Goal: Task Accomplishment & Management: Complete application form

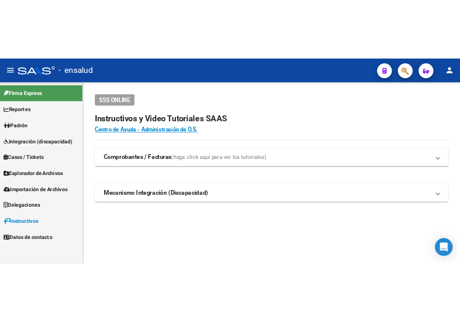
scroll to position [71, 0]
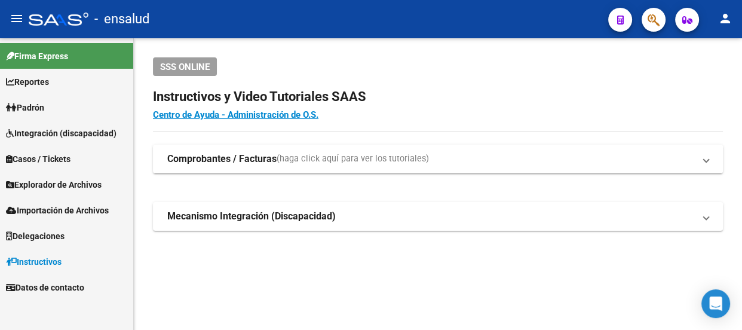
click at [53, 104] on link "Padrón" at bounding box center [66, 107] width 133 height 26
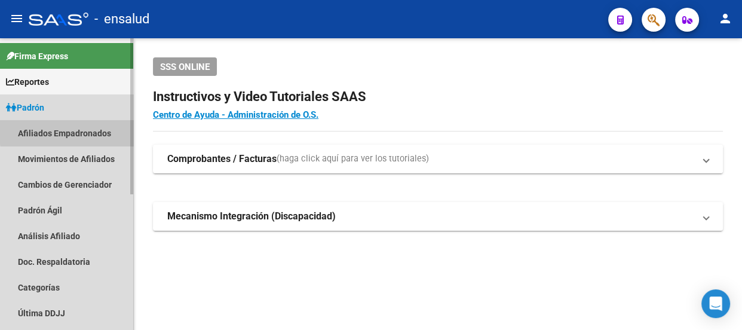
click at [90, 130] on link "Afiliados Empadronados" at bounding box center [66, 133] width 133 height 26
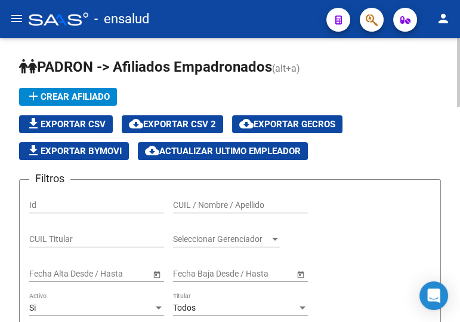
click at [231, 200] on input "CUIL / Nombre / Apellido" at bounding box center [240, 205] width 135 height 10
paste input "23437335249"
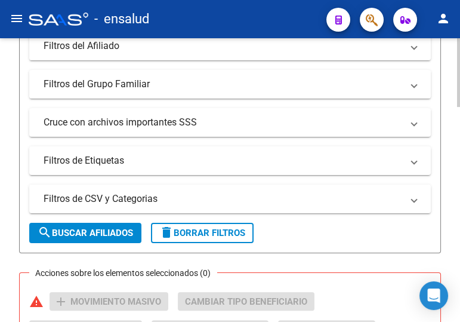
scroll to position [380, 0]
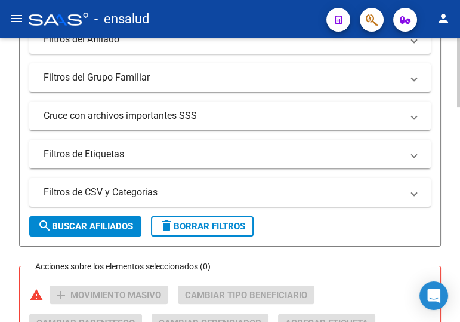
type input "23437335249"
click at [97, 227] on span "search Buscar Afiliados" at bounding box center [86, 226] width 96 height 11
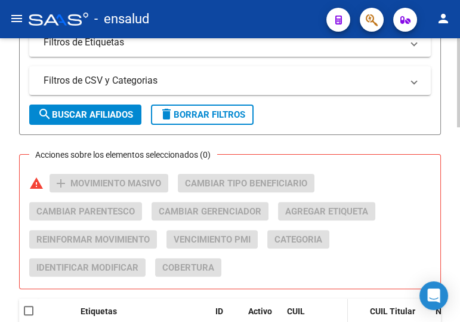
scroll to position [621, 0]
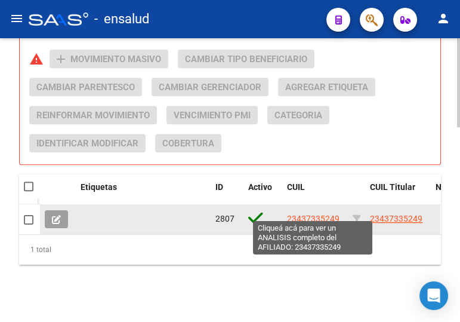
click at [293, 214] on span "23437335249" at bounding box center [313, 219] width 53 height 10
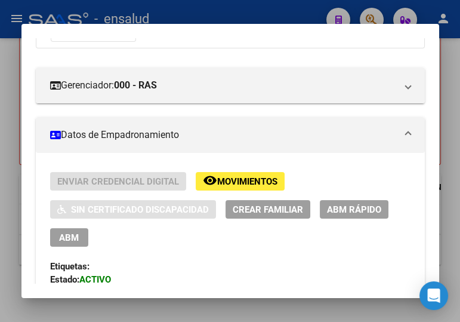
scroll to position [162, 0]
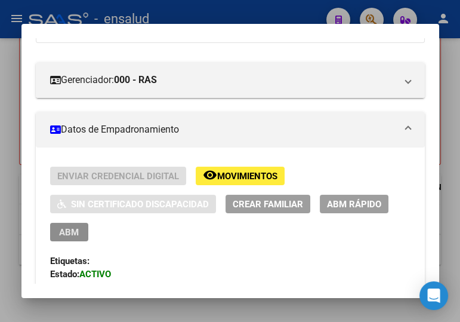
click at [67, 228] on span "ABM" at bounding box center [69, 232] width 20 height 11
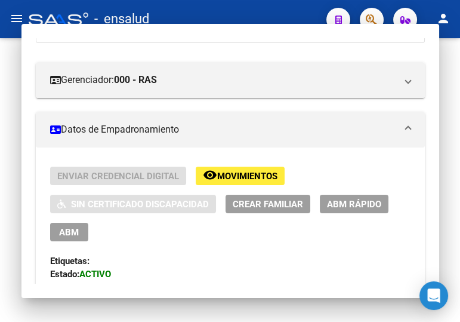
type textarea "23437335249"
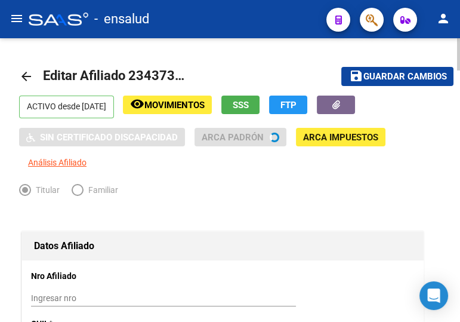
radio input "true"
type input "30-71725887-4"
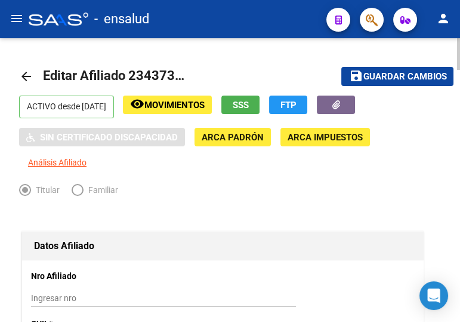
drag, startPoint x: 364, startPoint y: 77, endPoint x: 345, endPoint y: 70, distance: 20.4
click at [364, 77] on span "Guardar cambios" at bounding box center [405, 77] width 84 height 11
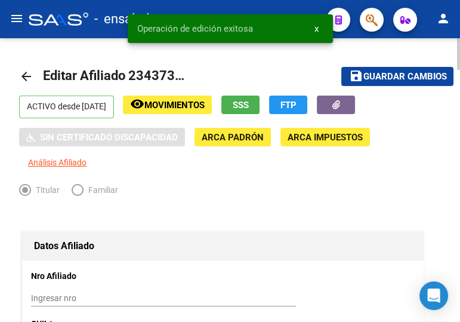
drag, startPoint x: 23, startPoint y: 73, endPoint x: 456, endPoint y: 190, distance: 447.8
click at [24, 73] on mat-icon "arrow_back" at bounding box center [26, 76] width 14 height 14
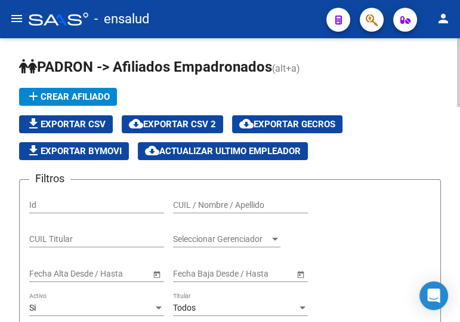
click at [197, 207] on input "CUIL / Nombre / Apellido" at bounding box center [240, 205] width 135 height 10
paste input "20297620291"
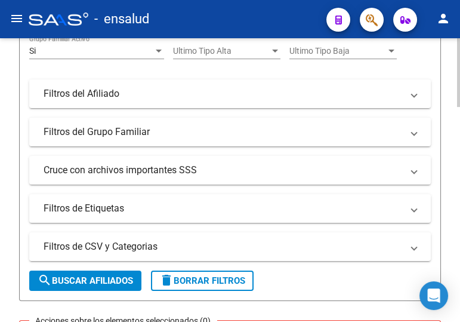
scroll to position [434, 0]
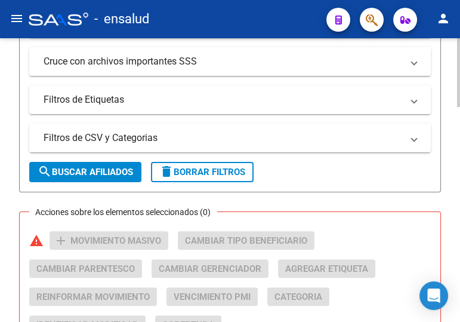
type input "20297620291"
click at [96, 170] on span "search Buscar Afiliados" at bounding box center [86, 172] width 96 height 11
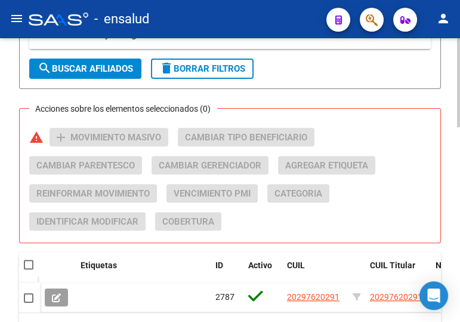
scroll to position [597, 0]
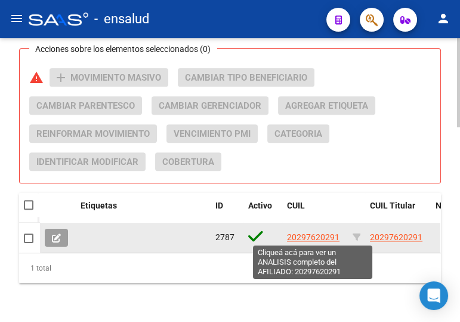
click at [308, 236] on span "20297620291" at bounding box center [313, 237] width 53 height 10
type textarea "20297620291"
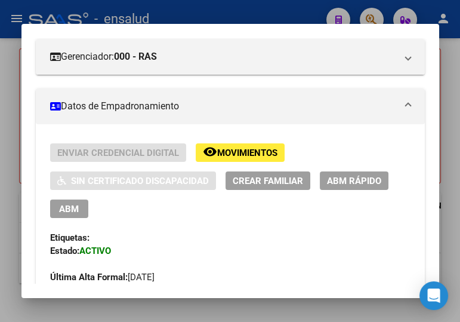
scroll to position [217, 0]
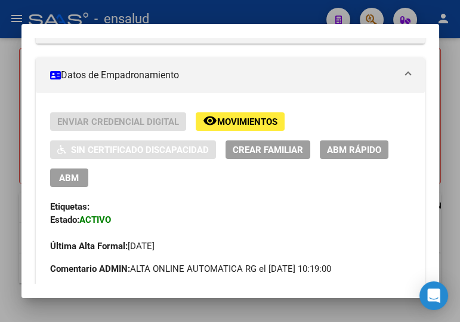
click at [69, 174] on span "ABM" at bounding box center [69, 178] width 20 height 11
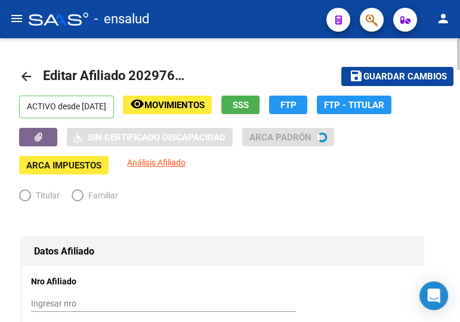
radio input "true"
type input "30-56845745-1"
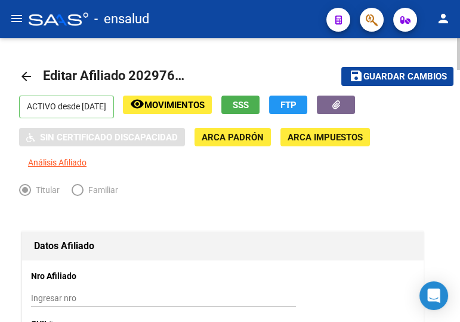
click at [354, 71] on mat-icon "save" at bounding box center [356, 76] width 14 height 14
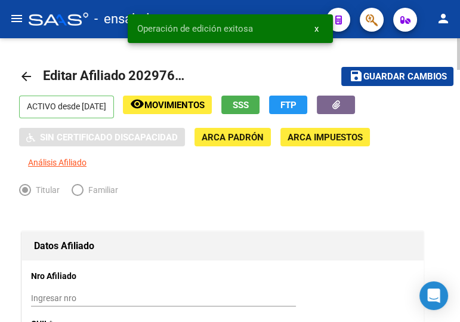
click at [23, 73] on mat-icon "arrow_back" at bounding box center [26, 76] width 14 height 14
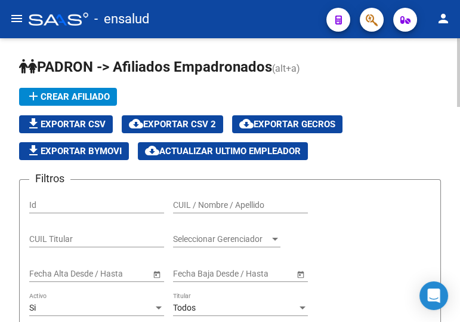
click at [248, 201] on input "CUIL / Nombre / Apellido" at bounding box center [240, 205] width 135 height 10
paste input "20144795513"
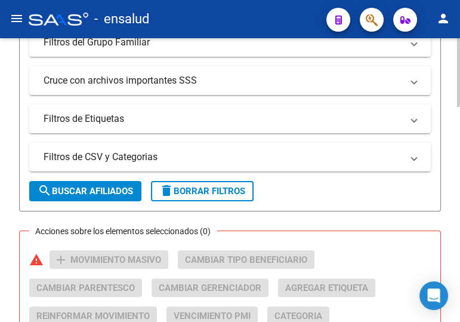
scroll to position [434, 0]
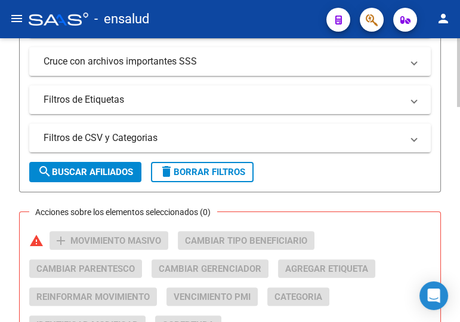
type input "20144795513"
click at [103, 168] on span "search Buscar Afiliados" at bounding box center [86, 172] width 96 height 11
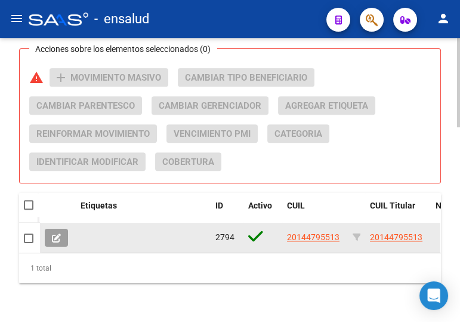
scroll to position [621, 0]
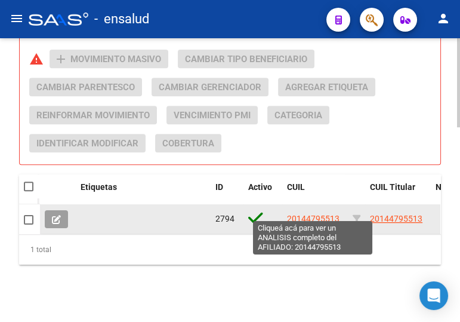
click at [300, 214] on span "20144795513" at bounding box center [313, 219] width 53 height 10
type textarea "20144795513"
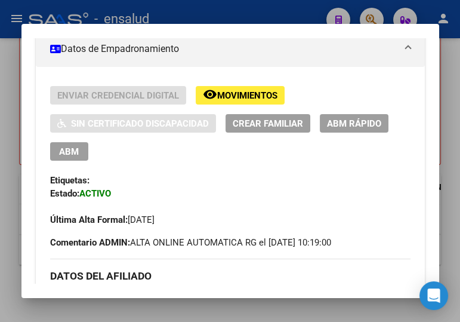
scroll to position [271, 0]
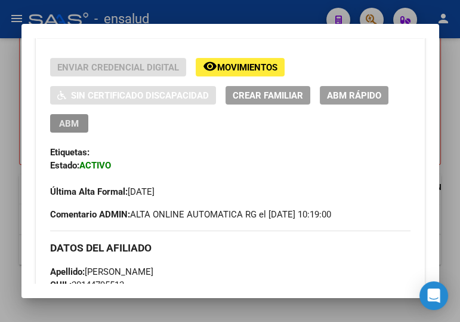
click at [76, 118] on span "ABM" at bounding box center [69, 123] width 20 height 11
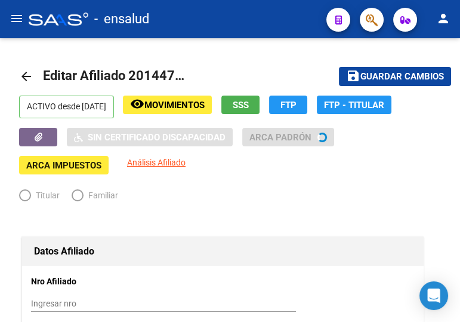
radio input "true"
type input "20-13807830-3"
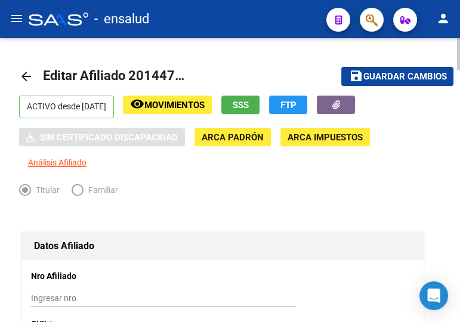
click at [364, 72] on span "Guardar cambios" at bounding box center [405, 77] width 84 height 11
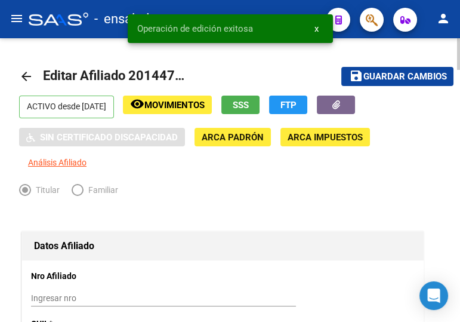
click at [28, 74] on mat-icon "arrow_back" at bounding box center [26, 76] width 14 height 14
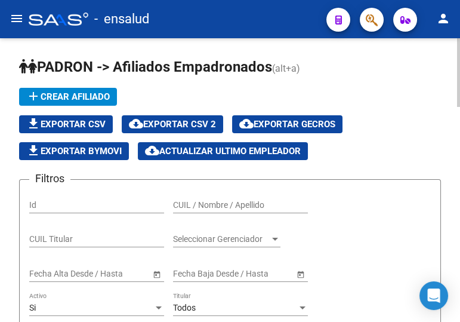
drag, startPoint x: 276, startPoint y: 202, endPoint x: 281, endPoint y: 196, distance: 7.3
click at [276, 202] on input "CUIL / Nombre / Apellido" at bounding box center [240, 205] width 135 height 10
paste input "20285606668"
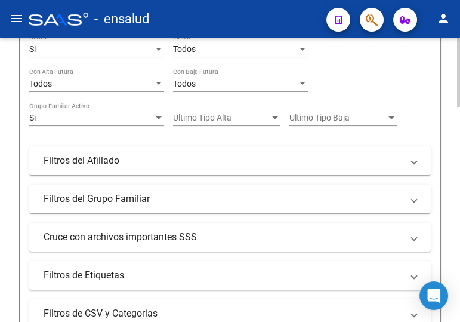
scroll to position [380, 0]
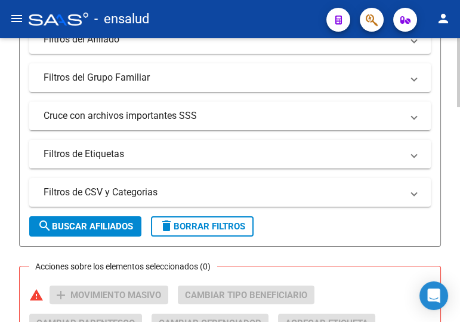
type input "20285606668"
click at [84, 221] on span "search Buscar Afiliados" at bounding box center [86, 226] width 96 height 11
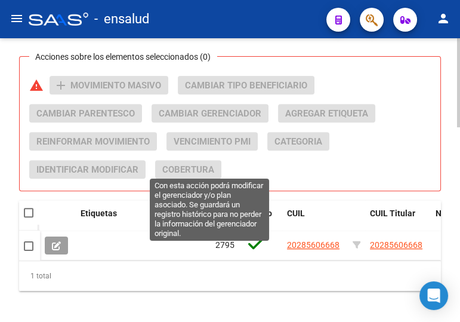
scroll to position [597, 0]
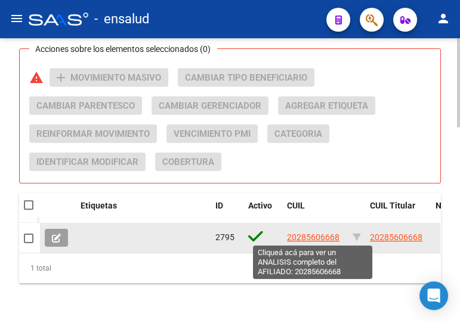
click at [307, 235] on span "20285606668" at bounding box center [313, 237] width 53 height 10
type textarea "20285606668"
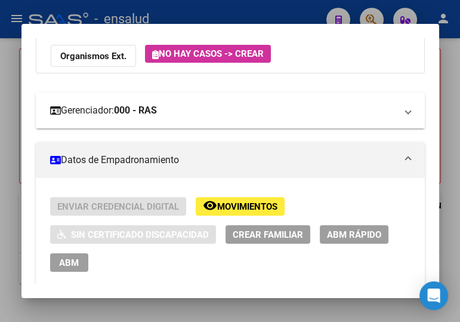
scroll to position [217, 0]
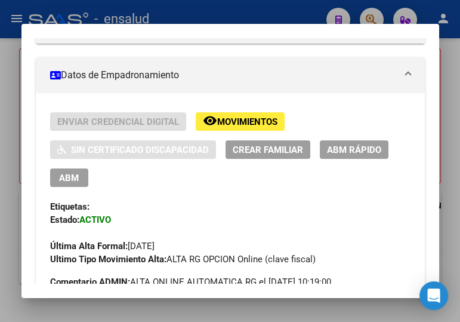
click at [67, 174] on span "ABM" at bounding box center [69, 178] width 20 height 11
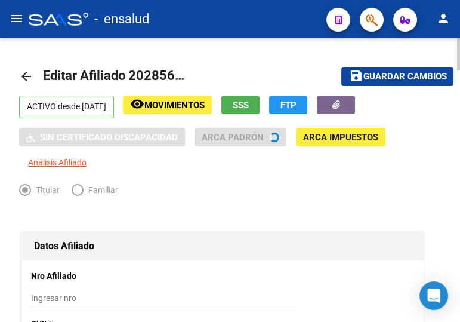
radio input "true"
type input "27-13621143-4"
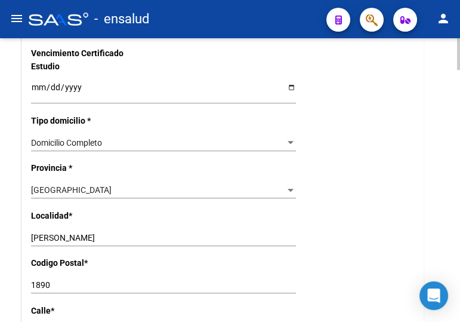
scroll to position [814, 0]
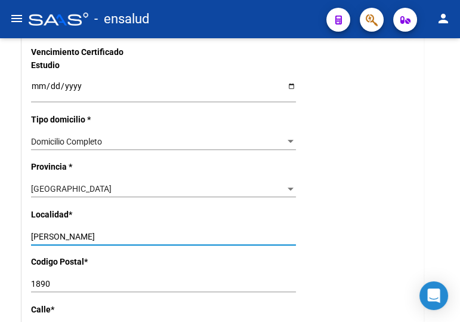
drag, startPoint x: 113, startPoint y: 232, endPoint x: -7, endPoint y: 232, distance: 120.0
click at [0, 232] on html "menu - ensalud person Firma Express Reportes Padrón Traspasos x O.S. Traspasos …" at bounding box center [230, 161] width 460 height 322
paste input "BERAZATEGU"
type input "BERAZATEGUI"
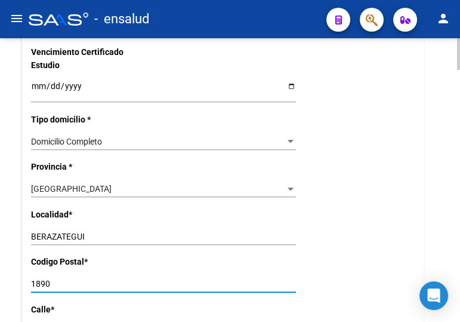
drag, startPoint x: 31, startPoint y: 282, endPoint x: 16, endPoint y: 281, distance: 15.5
paste input "84"
type input "1884"
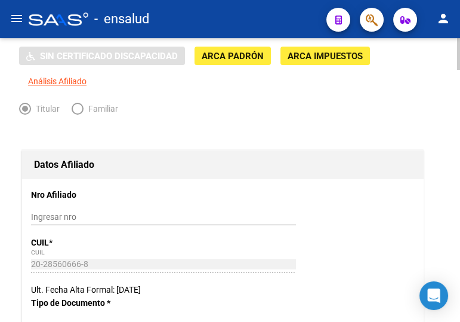
scroll to position [0, 0]
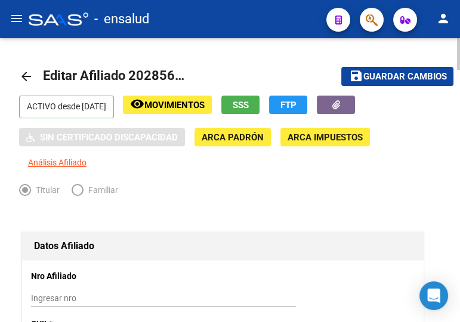
click at [367, 77] on span "Guardar cambios" at bounding box center [405, 77] width 84 height 11
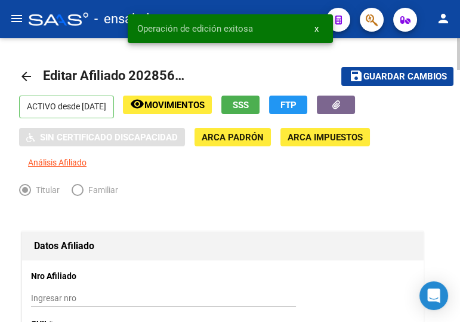
click at [20, 80] on mat-icon "arrow_back" at bounding box center [26, 76] width 14 height 14
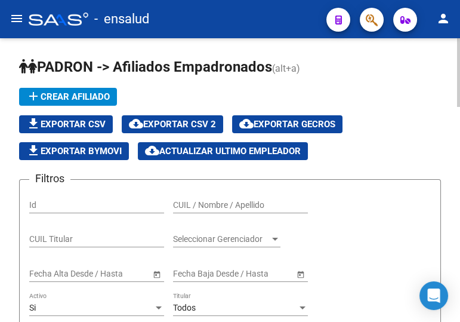
click at [248, 203] on input "CUIL / Nombre / Apellido" at bounding box center [240, 205] width 135 height 10
paste input "20445210472"
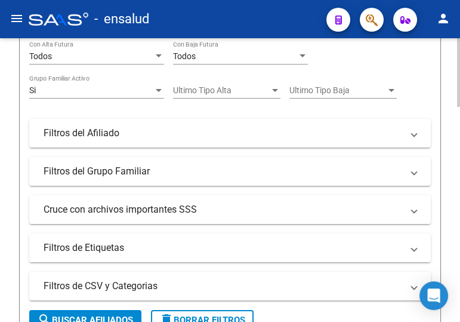
scroll to position [380, 0]
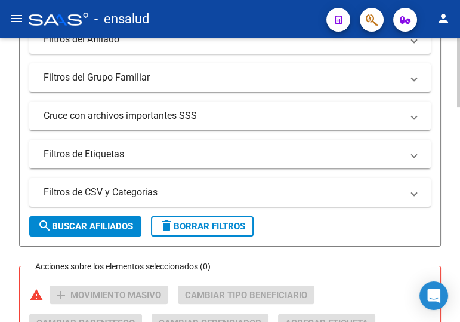
type input "20445210472"
click at [97, 223] on span "search Buscar Afiliados" at bounding box center [86, 226] width 96 height 11
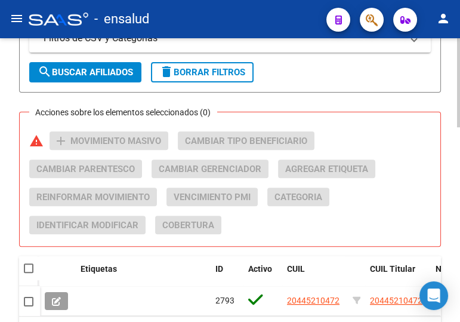
scroll to position [543, 0]
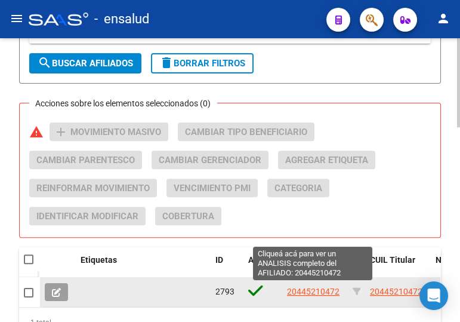
click at [312, 290] on span "20445210472" at bounding box center [313, 292] width 53 height 10
type textarea "20445210472"
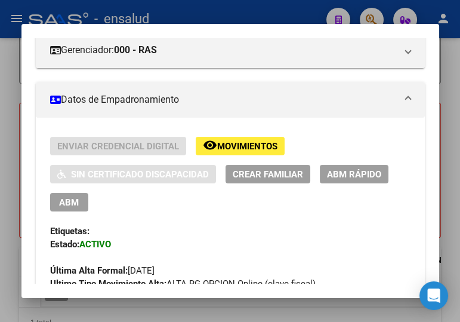
scroll to position [217, 0]
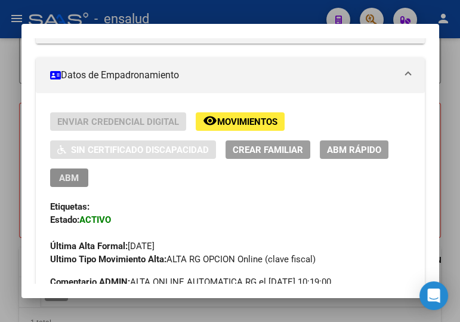
click at [65, 173] on span "ABM" at bounding box center [69, 178] width 20 height 11
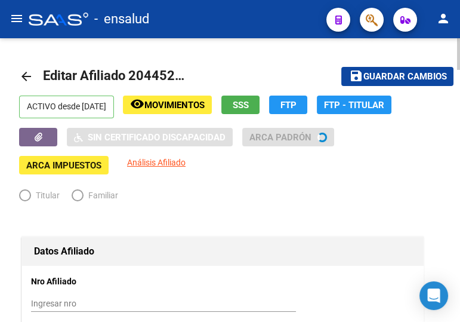
radio input "true"
type input "30-70927714-2"
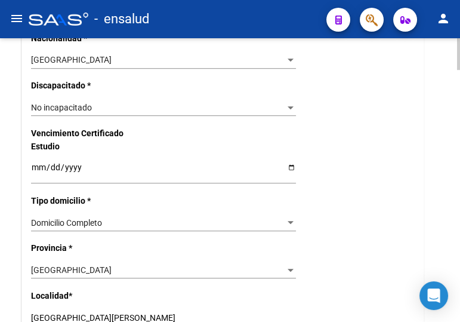
scroll to position [759, 0]
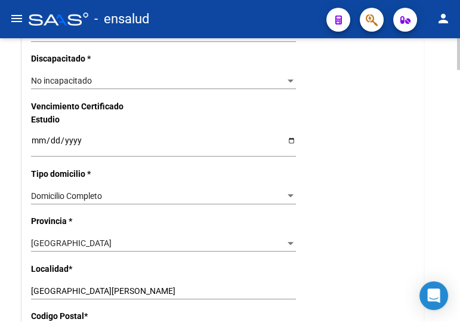
click at [82, 282] on div "SAN [PERSON_NAME] Ingresar el nombre" at bounding box center [163, 290] width 265 height 17
drag, startPoint x: 79, startPoint y: 288, endPoint x: 8, endPoint y: 288, distance: 70.5
paste input "TEMPERLEY"
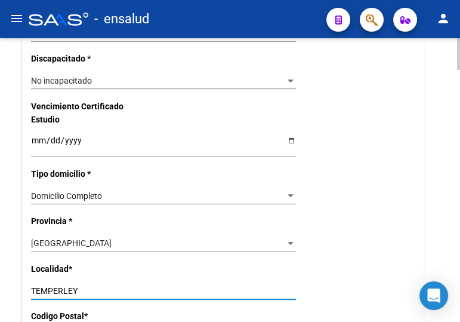
scroll to position [814, 0]
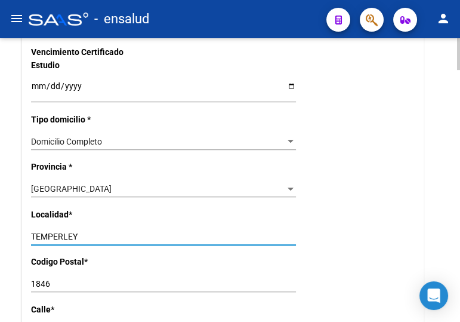
type input "TEMPERLEY"
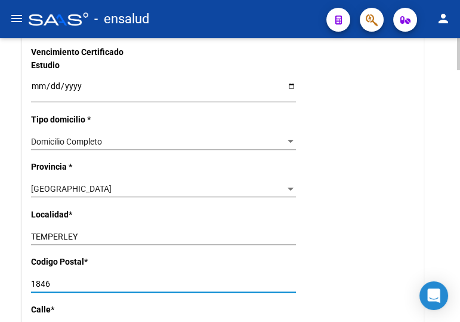
drag, startPoint x: 49, startPoint y: 281, endPoint x: 39, endPoint y: 278, distance: 10.6
click at [39, 279] on input "1846" at bounding box center [163, 284] width 265 height 10
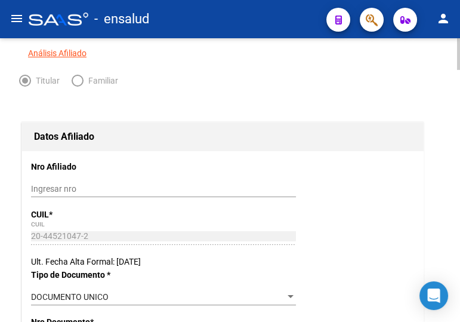
scroll to position [0, 0]
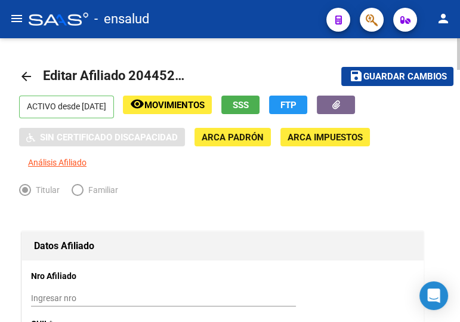
type input "1834"
click at [392, 72] on span "Guardar cambios" at bounding box center [405, 77] width 84 height 11
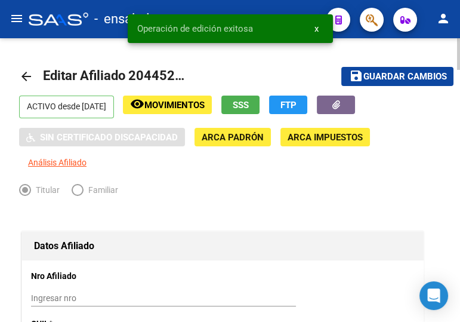
click at [30, 70] on mat-icon "arrow_back" at bounding box center [26, 76] width 14 height 14
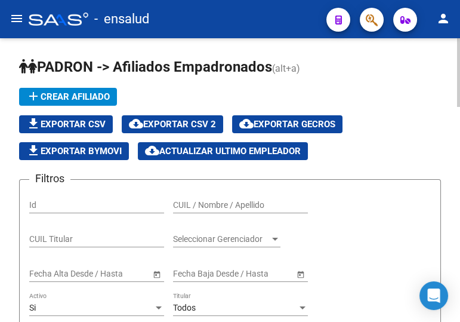
click at [272, 200] on input "CUIL / Nombre / Apellido" at bounding box center [240, 205] width 135 height 10
paste input "27183166331"
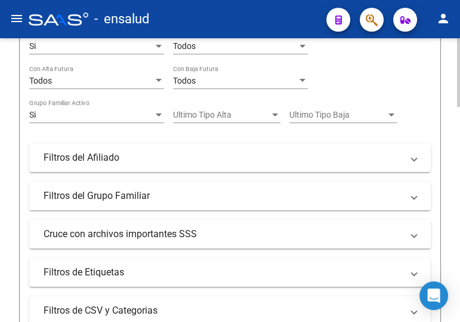
scroll to position [325, 0]
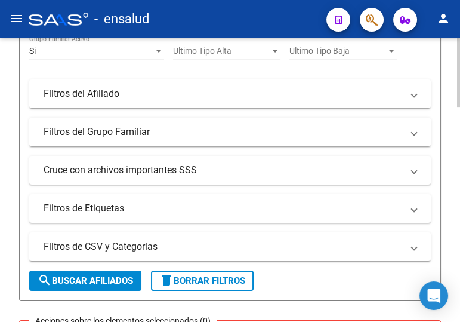
type input "27183166331"
drag, startPoint x: 90, startPoint y: 275, endPoint x: 101, endPoint y: 265, distance: 14.8
click at [91, 275] on span "search Buscar Afiliados" at bounding box center [86, 280] width 96 height 11
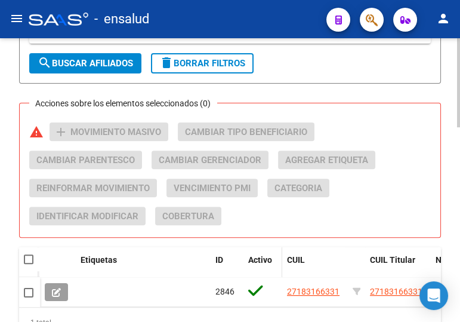
scroll to position [597, 0]
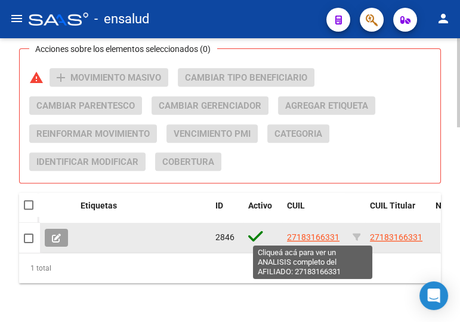
click at [314, 239] on span "27183166331" at bounding box center [313, 237] width 53 height 10
type textarea "27183166331"
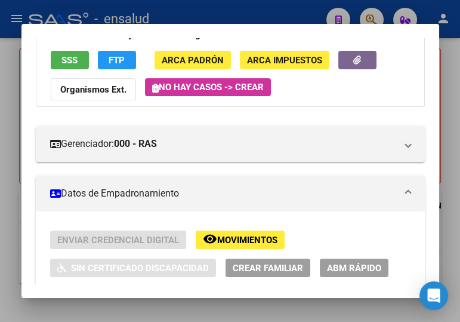
scroll to position [162, 0]
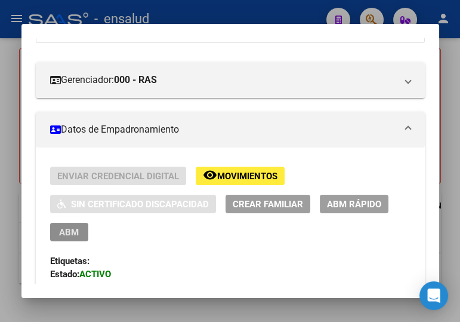
click at [63, 227] on span "ABM" at bounding box center [69, 232] width 20 height 11
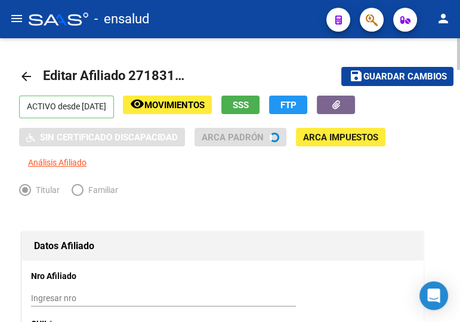
radio input "true"
type input "33-70891260-9"
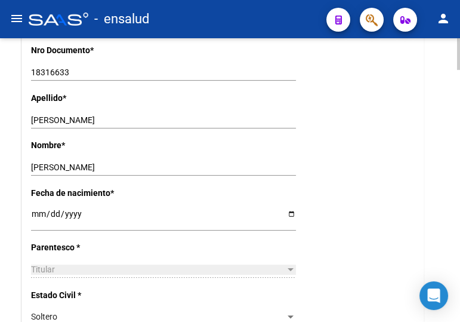
scroll to position [380, 0]
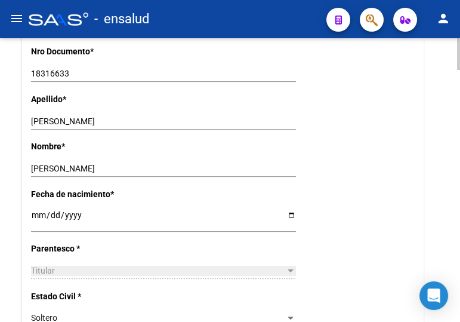
click at [245, 147] on div "Nombre * [PERSON_NAME] nombre" at bounding box center [223, 163] width 384 height 47
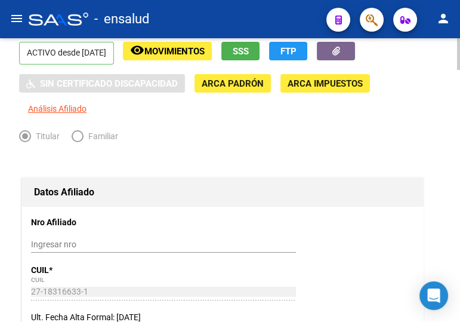
scroll to position [0, 0]
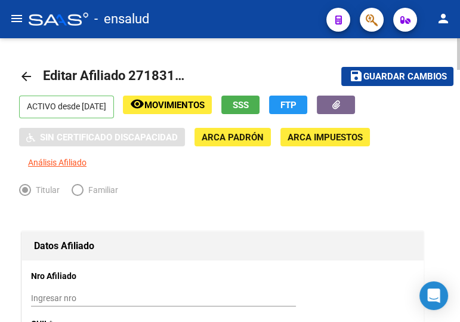
click at [374, 75] on span "Guardar cambios" at bounding box center [405, 77] width 84 height 11
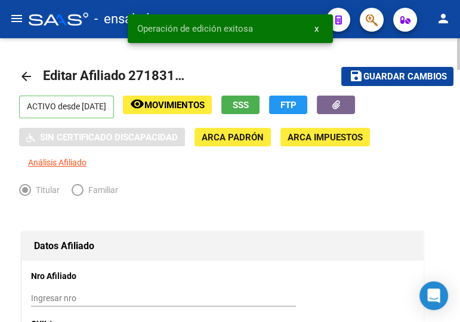
click at [28, 75] on mat-icon "arrow_back" at bounding box center [26, 76] width 14 height 14
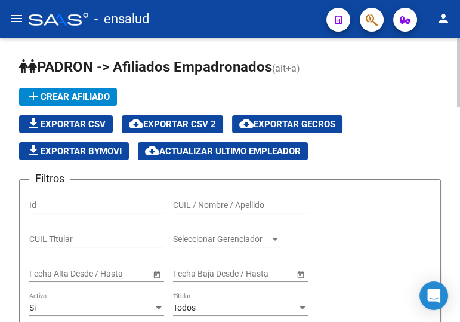
click at [191, 205] on input "CUIL / Nombre / Apellido" at bounding box center [240, 205] width 135 height 10
paste input "20408797684"
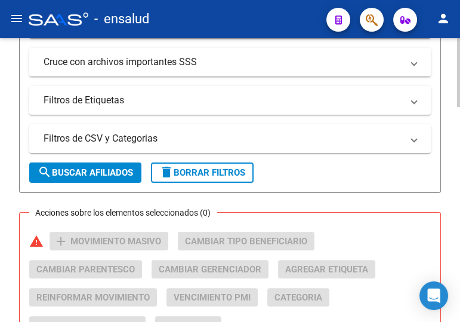
scroll to position [434, 0]
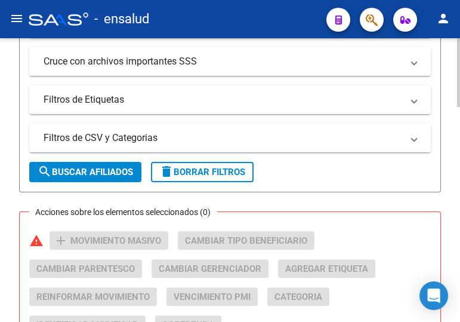
type input "20408797684"
click at [77, 173] on span "search Buscar Afiliados" at bounding box center [86, 172] width 96 height 11
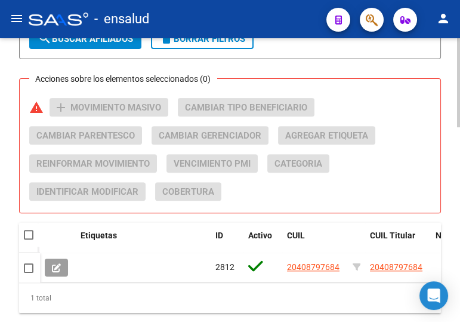
scroll to position [621, 0]
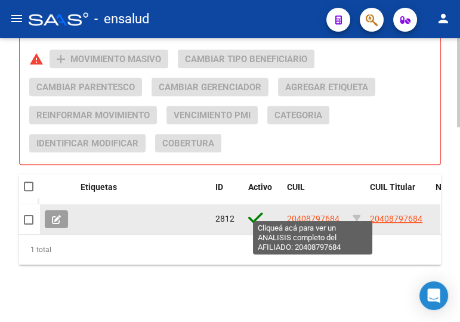
click at [315, 214] on span "20408797684" at bounding box center [313, 219] width 53 height 10
type textarea "20408797684"
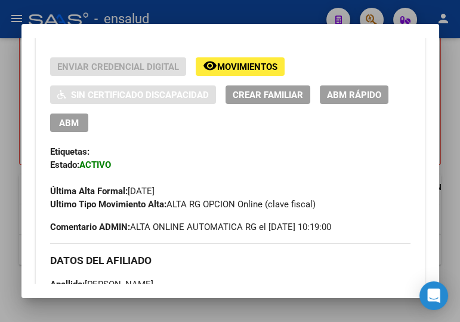
scroll to position [271, 0]
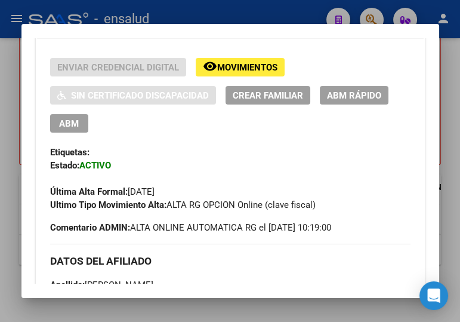
click at [71, 121] on span "ABM" at bounding box center [69, 123] width 20 height 11
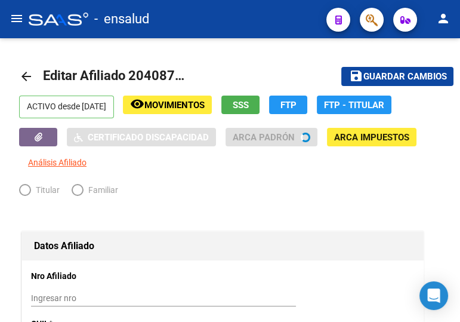
radio input "true"
type input "30-54622889-0"
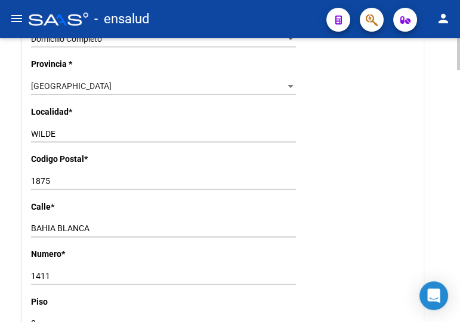
scroll to position [922, 0]
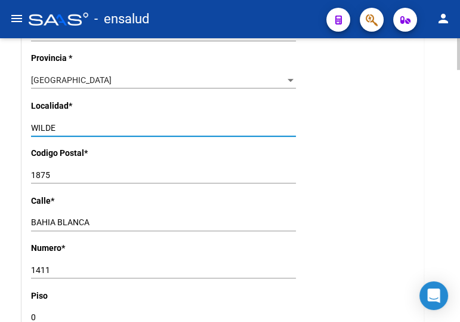
drag, startPoint x: 24, startPoint y: 125, endPoint x: 0, endPoint y: 125, distance: 23.9
paste input "QUILMES"
type input "QUILMES"
click at [53, 173] on input "1875" at bounding box center [163, 175] width 265 height 10
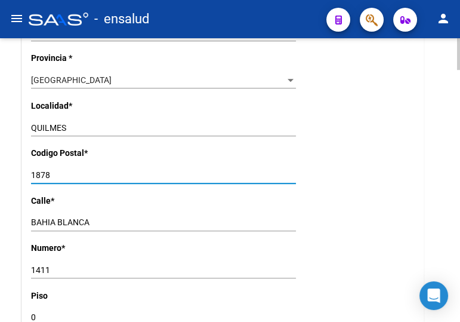
type input "1878"
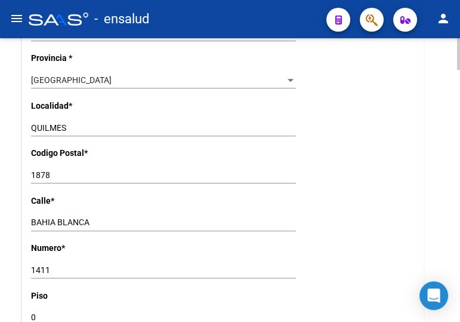
drag, startPoint x: 64, startPoint y: 217, endPoint x: 55, endPoint y: 224, distance: 11.5
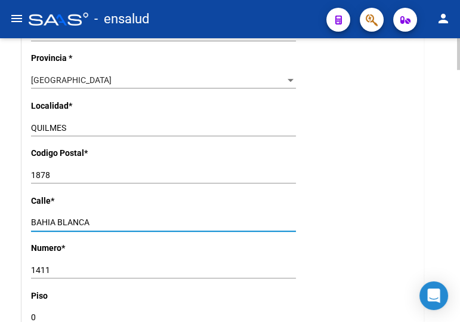
drag, startPoint x: 57, startPoint y: 221, endPoint x: 10, endPoint y: 221, distance: 47.2
paste input "[PERSON_NAME] 1662"
drag, startPoint x: 79, startPoint y: 222, endPoint x: 64, endPoint y: 222, distance: 14.9
click at [64, 222] on input "BOLIVIA 1662" at bounding box center [163, 222] width 265 height 10
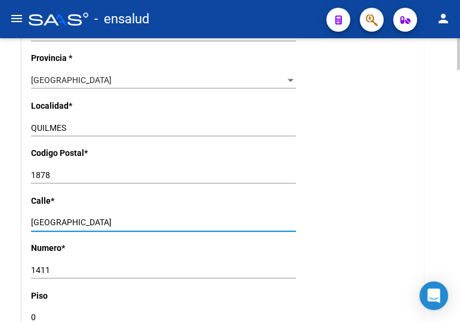
type input "[GEOGRAPHIC_DATA]"
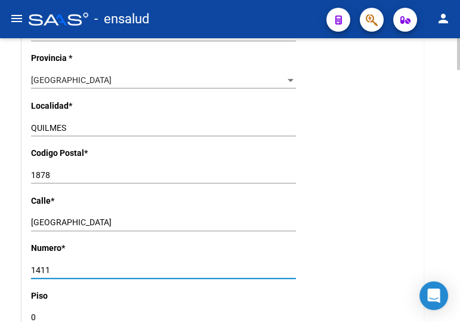
drag, startPoint x: 51, startPoint y: 272, endPoint x: 17, endPoint y: 264, distance: 34.2
paste input "662"
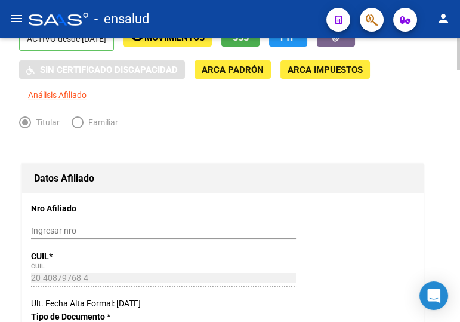
scroll to position [0, 0]
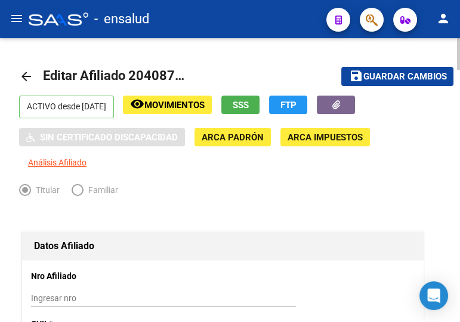
type input "1662"
click at [407, 72] on span "Guardar cambios" at bounding box center [405, 77] width 84 height 11
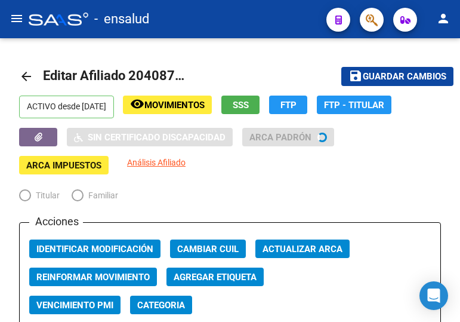
radio input "true"
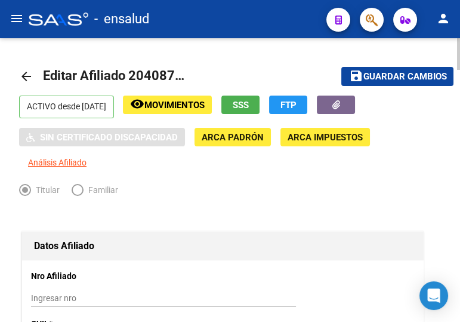
drag, startPoint x: 0, startPoint y: 0, endPoint x: 279, endPoint y: 50, distance: 283.8
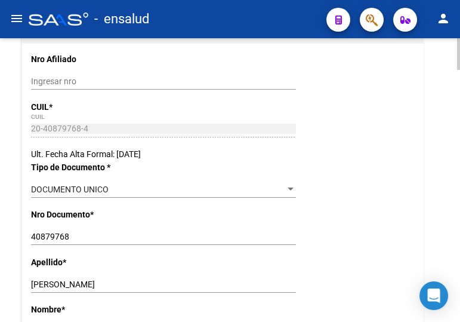
scroll to position [0, 0]
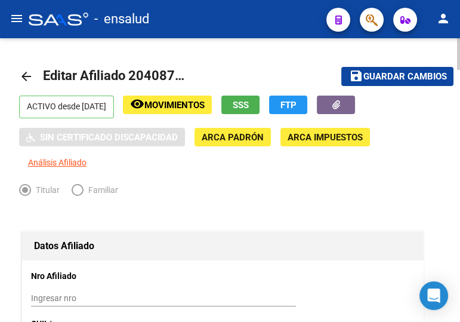
drag, startPoint x: 356, startPoint y: 71, endPoint x: 325, endPoint y: 69, distance: 31.1
click at [356, 71] on mat-icon "save" at bounding box center [356, 76] width 14 height 14
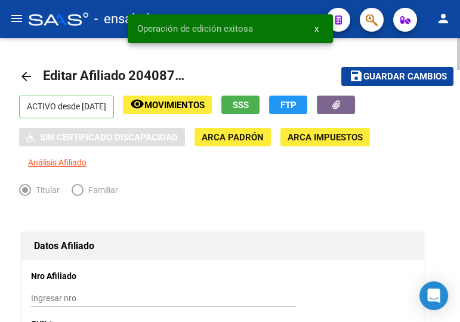
click at [27, 73] on mat-icon "arrow_back" at bounding box center [26, 76] width 14 height 14
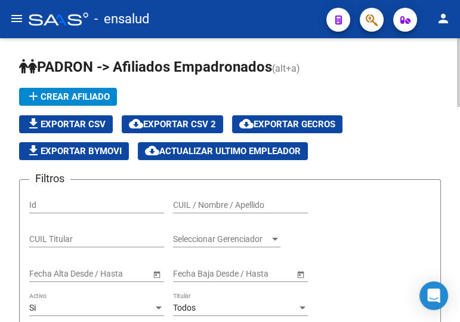
click at [259, 201] on input "CUIL / Nombre / Apellido" at bounding box center [240, 205] width 135 height 10
paste input "20936600477"
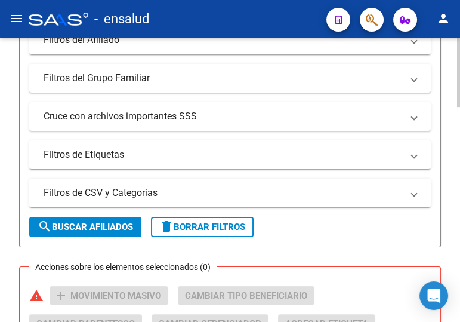
scroll to position [380, 0]
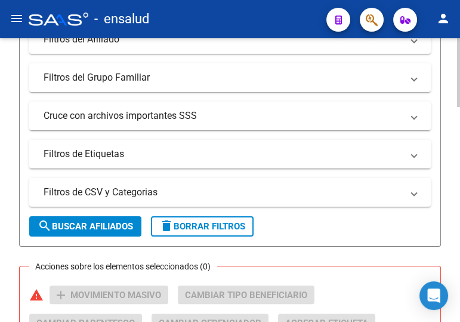
type input "20936600477"
drag, startPoint x: 110, startPoint y: 223, endPoint x: 124, endPoint y: 219, distance: 14.9
click at [110, 223] on span "search Buscar Afiliados" at bounding box center [86, 226] width 96 height 11
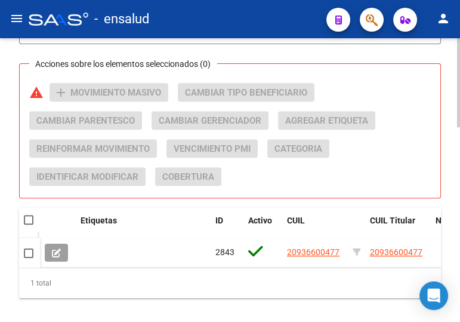
scroll to position [597, 0]
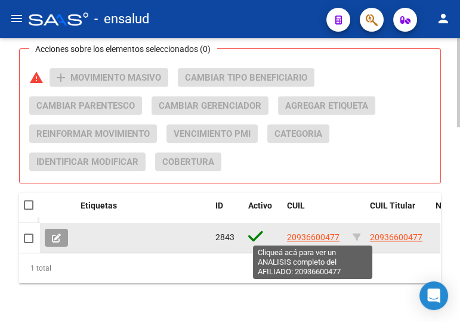
click at [310, 233] on span "20936600477" at bounding box center [313, 237] width 53 height 10
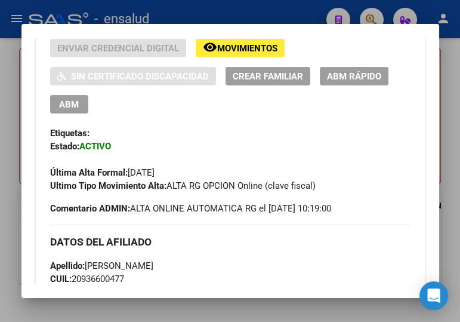
scroll to position [217, 0]
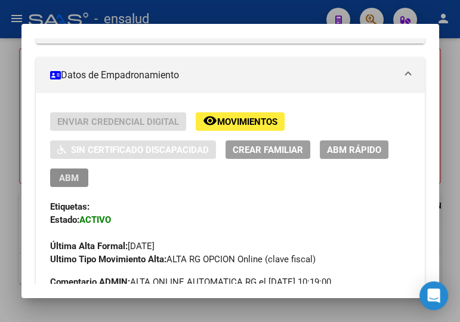
drag, startPoint x: 57, startPoint y: 173, endPoint x: 457, endPoint y: 174, distance: 400.0
click at [57, 173] on button "ABM" at bounding box center [69, 177] width 38 height 19
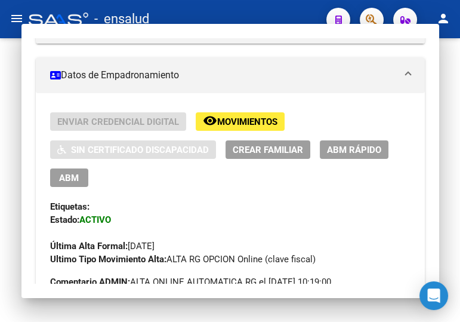
type textarea "20936600477"
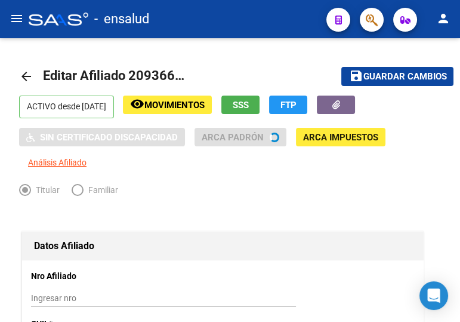
radio input "true"
type input "30-99900131-5"
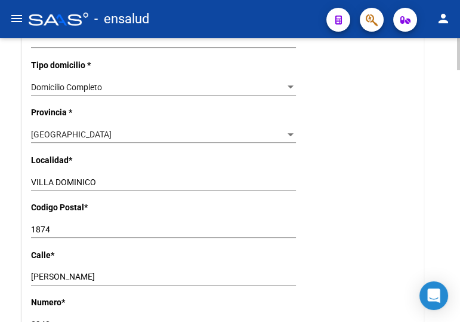
scroll to position [922, 0]
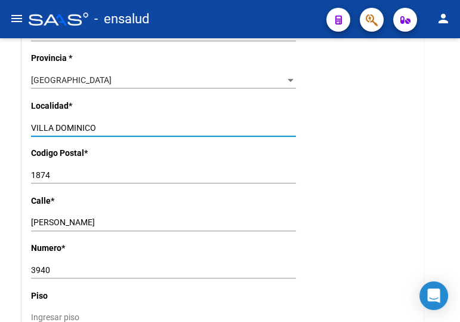
drag, startPoint x: 104, startPoint y: 121, endPoint x: -7, endPoint y: 121, distance: 110.5
click at [0, 121] on html "menu - ensalud person Firma Express Reportes Padrón Traspasos x O.S. Traspasos …" at bounding box center [230, 161] width 460 height 322
paste input "AVELLANEDA"
type input "AVELLANEDA"
click at [45, 171] on input "1874" at bounding box center [163, 175] width 265 height 10
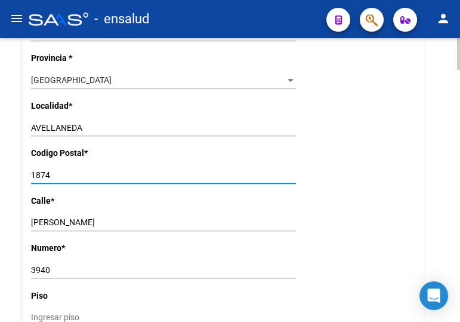
drag, startPoint x: 55, startPoint y: 172, endPoint x: 46, endPoint y: 172, distance: 9.0
click at [46, 172] on input "1874" at bounding box center [163, 175] width 265 height 10
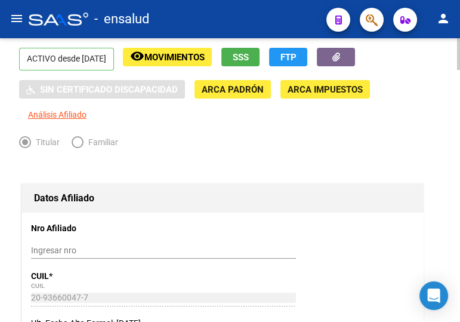
scroll to position [0, 0]
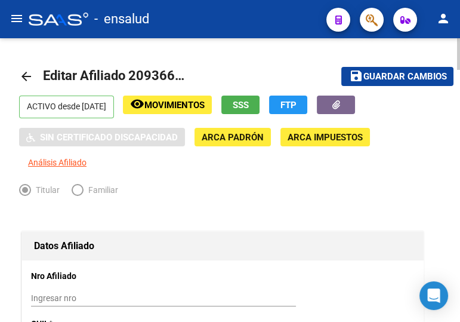
type input "1870"
click at [387, 75] on span "Guardar cambios" at bounding box center [405, 77] width 84 height 11
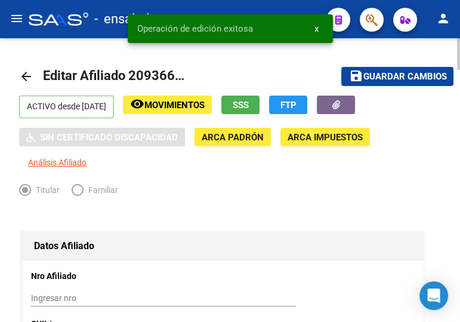
drag, startPoint x: 22, startPoint y: 73, endPoint x: 457, endPoint y: 203, distance: 453.5
click at [24, 73] on mat-icon "arrow_back" at bounding box center [26, 76] width 14 height 14
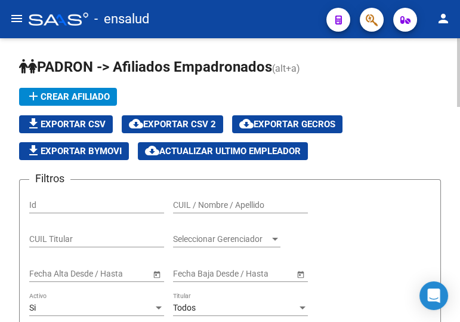
click at [222, 200] on input "CUIL / Nombre / Apellido" at bounding box center [240, 205] width 135 height 10
paste input "20424636712"
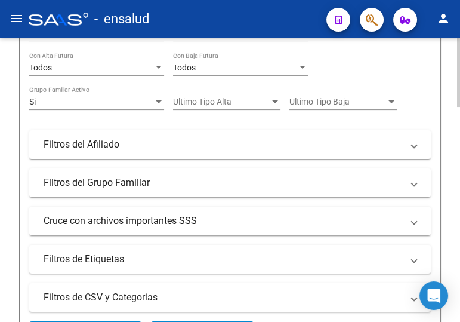
scroll to position [380, 0]
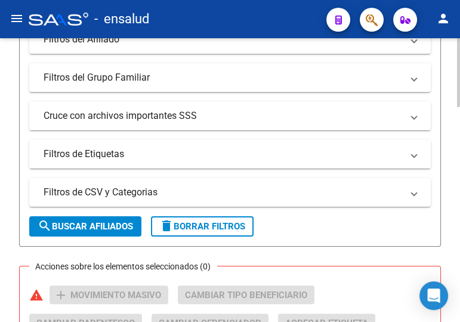
type input "20424636712"
click at [100, 221] on span "search Buscar Afiliados" at bounding box center [86, 226] width 96 height 11
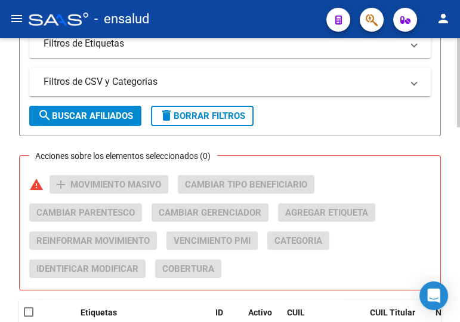
scroll to position [543, 0]
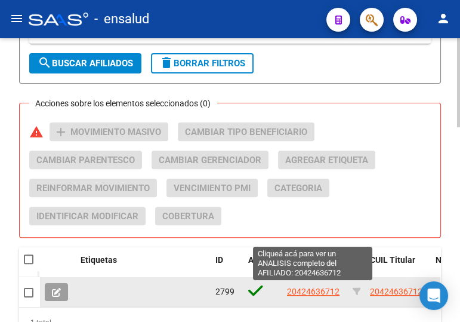
click at [304, 289] on span "20424636712" at bounding box center [313, 292] width 53 height 10
type textarea "20424636712"
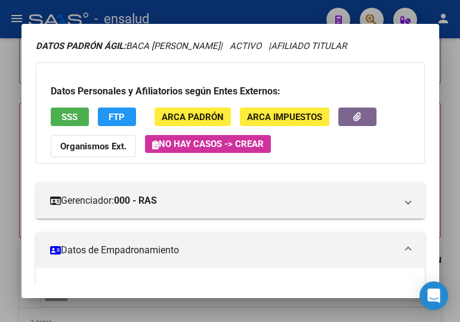
scroll to position [217, 0]
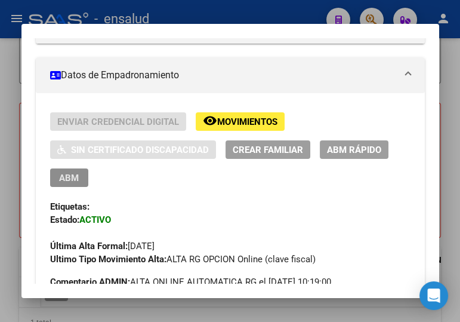
click at [70, 174] on span "ABM" at bounding box center [69, 178] width 20 height 11
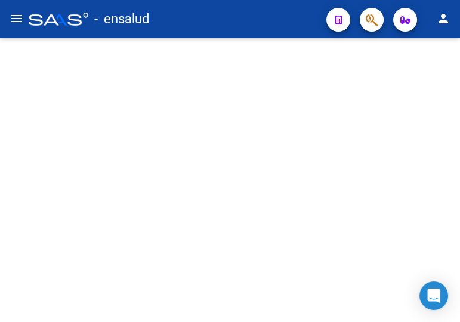
click at [70, 174] on mat-sidenav-content at bounding box center [230, 180] width 460 height 284
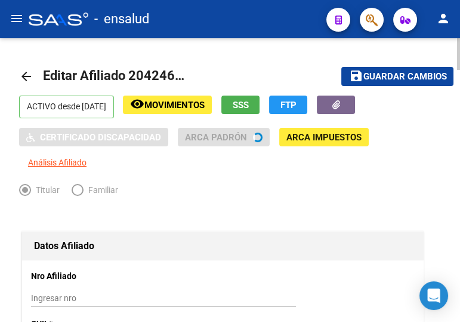
radio input "true"
type input "33-54661071-9"
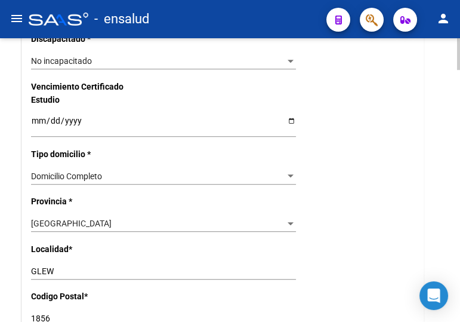
scroll to position [868, 0]
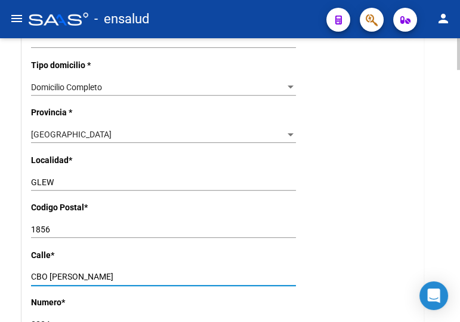
drag, startPoint x: 104, startPoint y: 272, endPoint x: 2, endPoint y: 275, distance: 101.5
paste input "ABO CAÑAS 3224"
drag, startPoint x: 91, startPoint y: 278, endPoint x: 85, endPoint y: 274, distance: 7.0
click at [85, 274] on input "CABO CAÑAS 3224" at bounding box center [163, 277] width 265 height 10
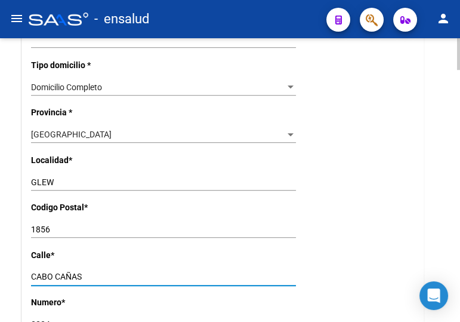
type input "CABO CAÑAS"
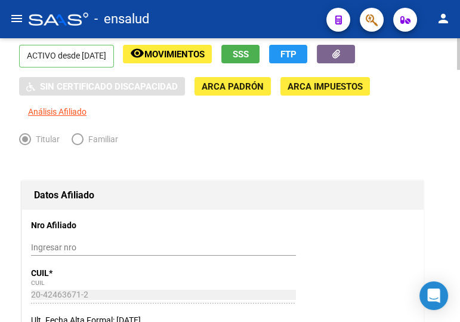
scroll to position [0, 0]
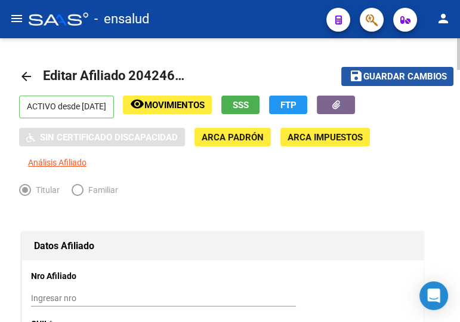
click at [356, 73] on mat-icon "save" at bounding box center [356, 76] width 14 height 14
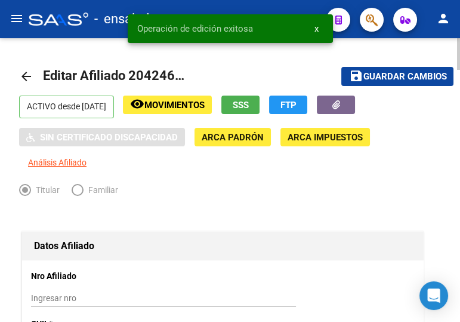
click at [24, 74] on mat-icon "arrow_back" at bounding box center [26, 76] width 14 height 14
